Goal: Information Seeking & Learning: Learn about a topic

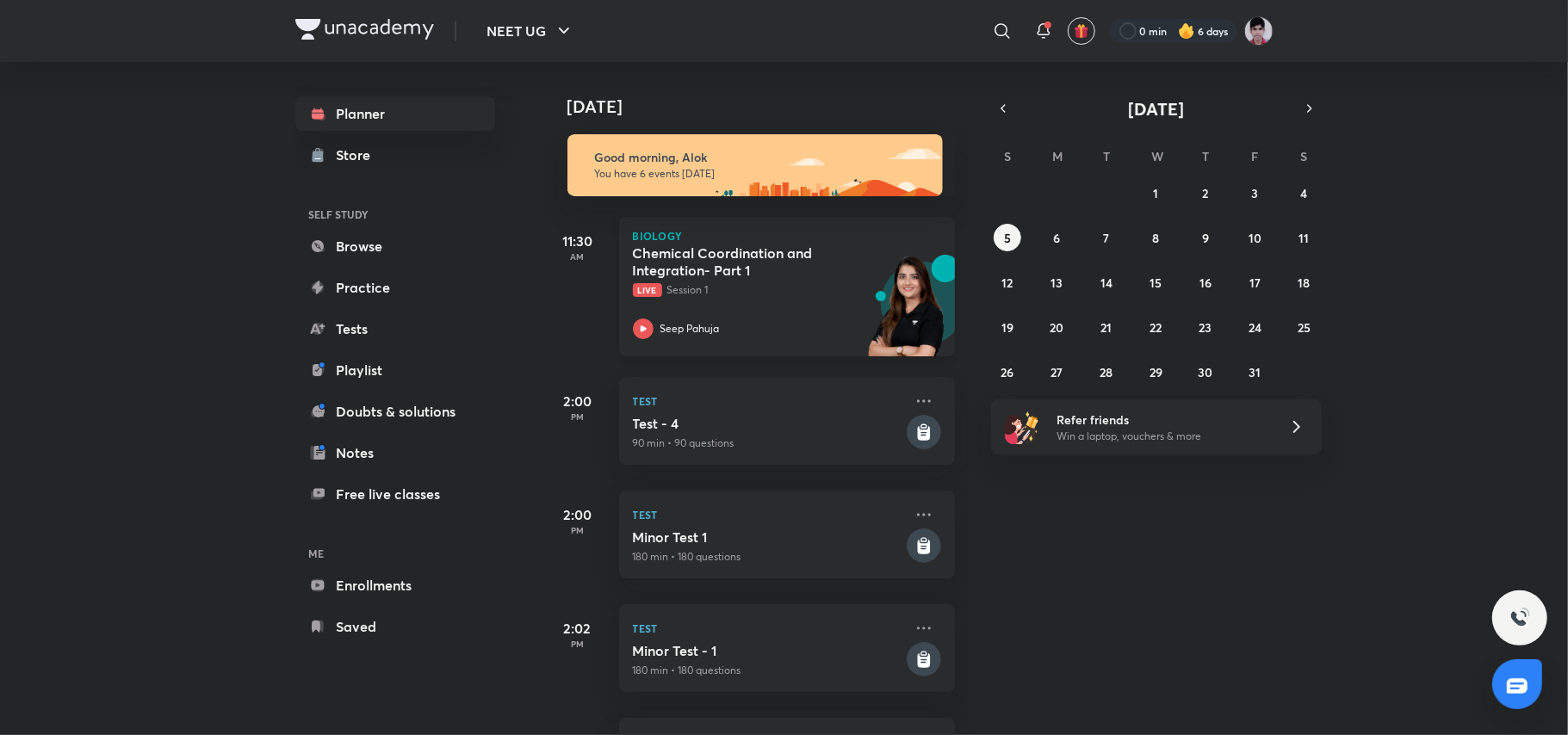
click at [862, 270] on img at bounding box center [907, 314] width 95 height 118
